Goal: Information Seeking & Learning: Find specific fact

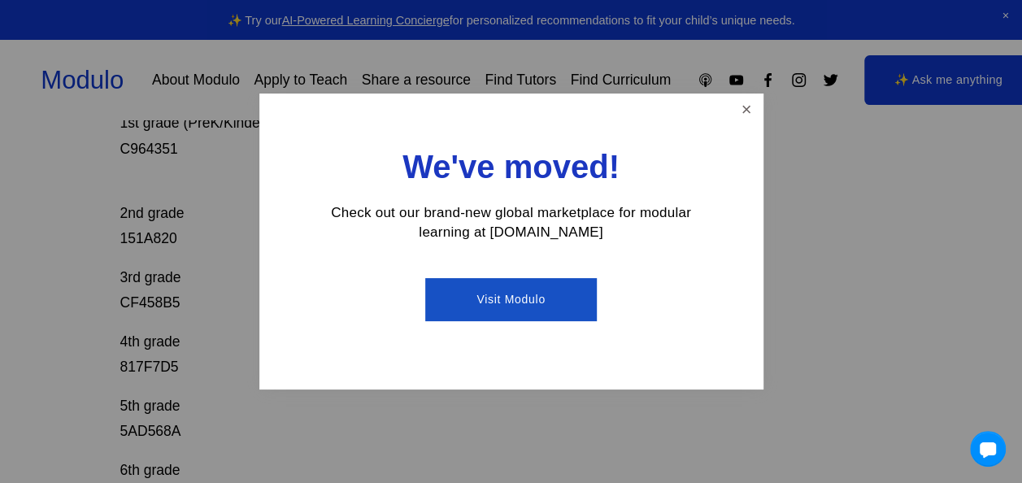
scroll to position [358, 0]
click at [751, 111] on link "Close" at bounding box center [746, 110] width 28 height 28
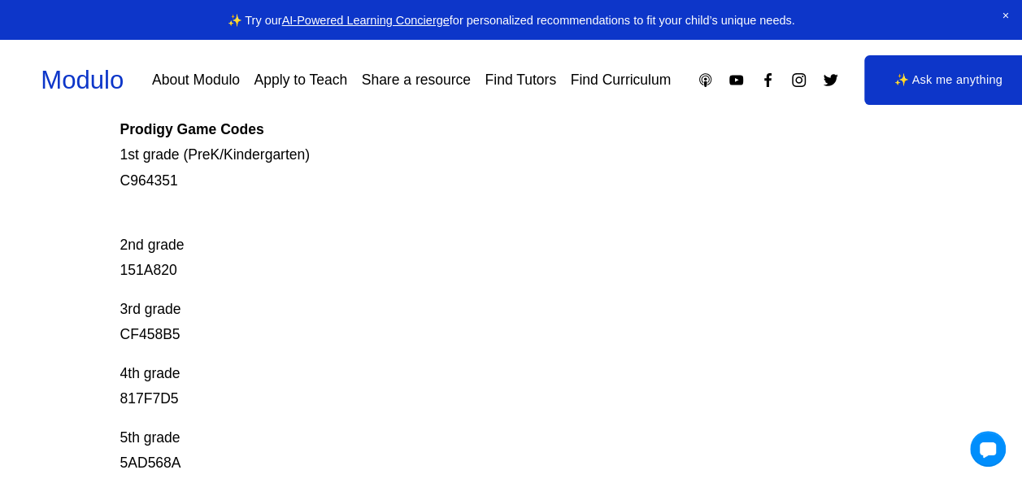
scroll to position [325, 0]
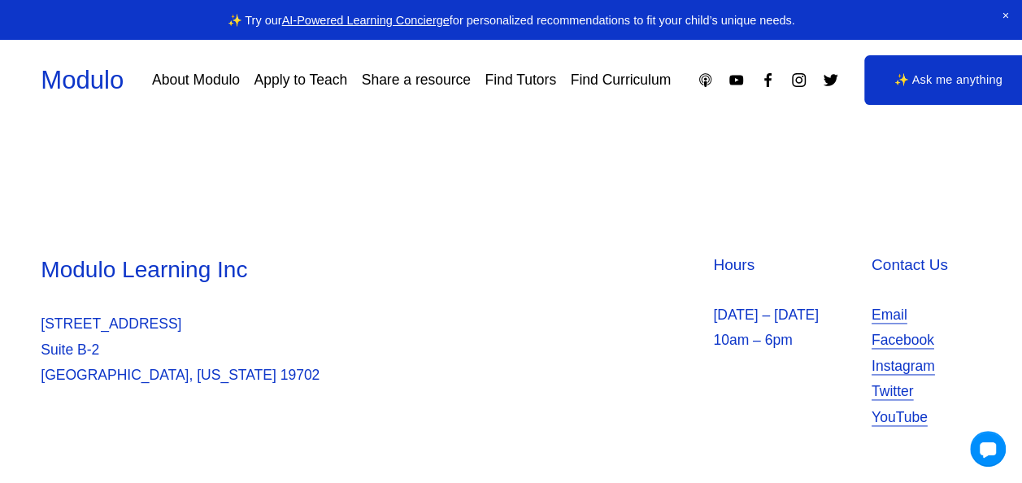
scroll to position [978, 0]
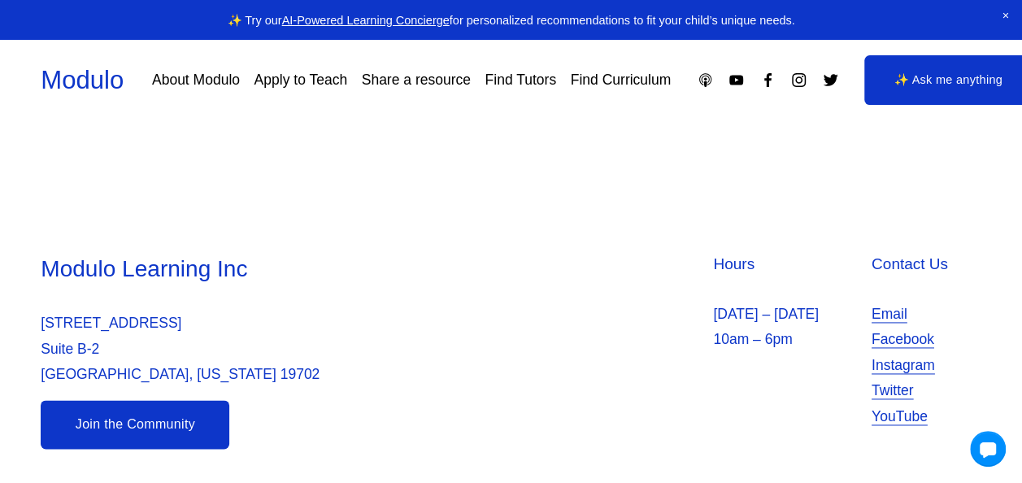
click at [312, 221] on div "Modulo Learning Inc 2035 Sunset Lake Suite Suite B-2 Newark, Delaware 19702 Hou…" at bounding box center [511, 351] width 1022 height 263
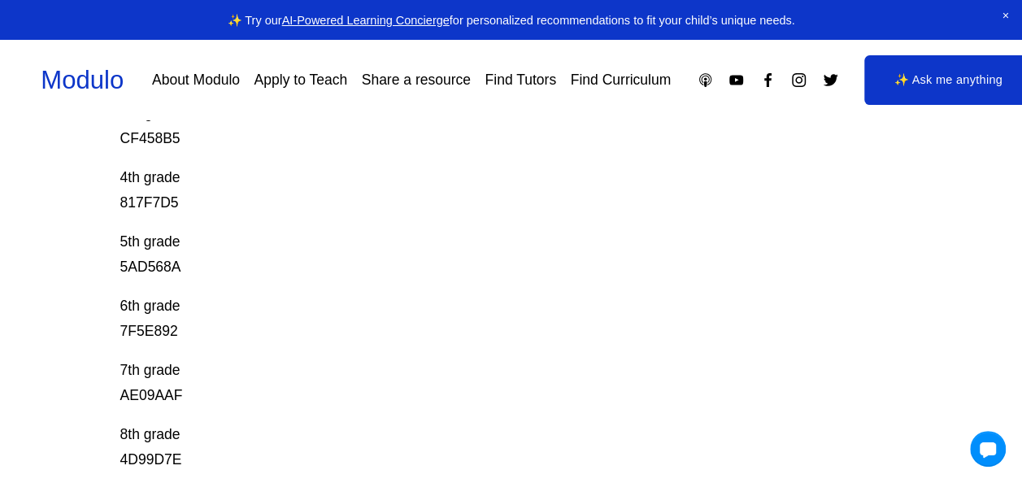
click at [312, 229] on p "5th grade 5AD568A" at bounding box center [471, 254] width 703 height 51
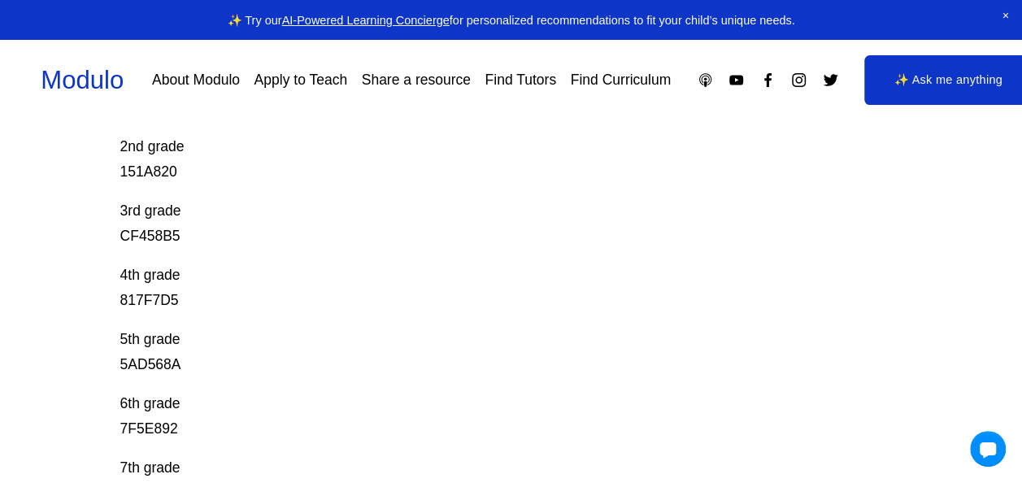
click at [312, 221] on p "3rd grade CF458B5" at bounding box center [471, 223] width 703 height 51
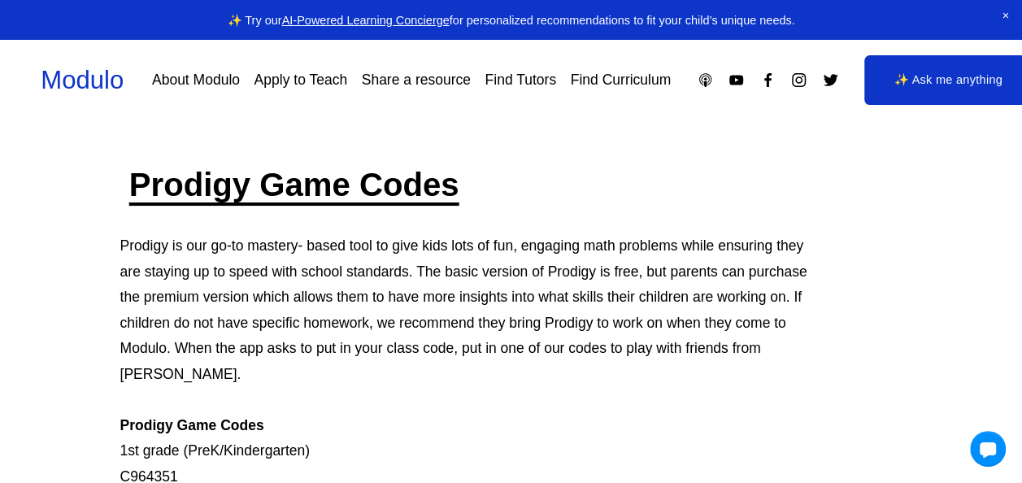
scroll to position [2, 0]
